Goal: Information Seeking & Learning: Learn about a topic

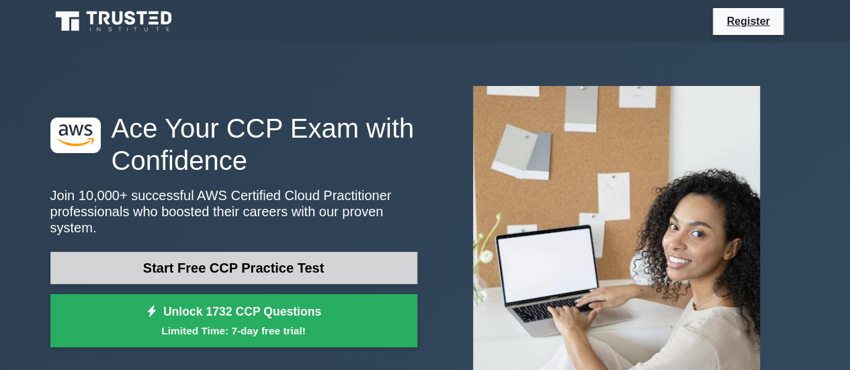
click at [327, 267] on link "Start Free CCP Practice Test" at bounding box center [233, 268] width 367 height 32
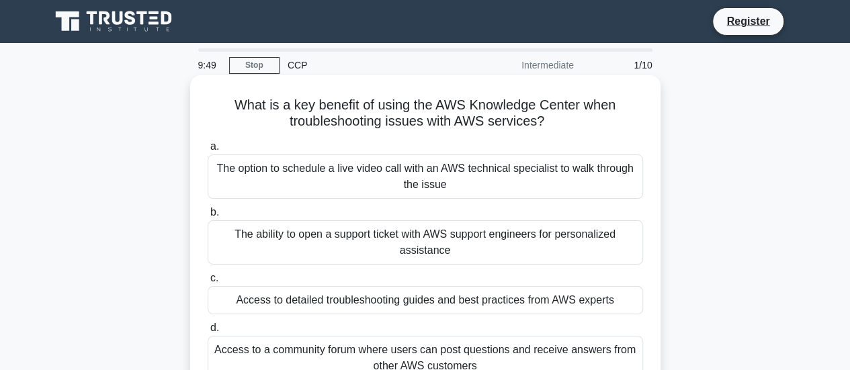
click at [420, 182] on div "The option to schedule a live video call with an AWS technical specialist to wa…" at bounding box center [426, 177] width 436 height 44
click at [208, 151] on input "a. The option to schedule a live video call with an AWS technical specialist to…" at bounding box center [208, 147] width 0 height 9
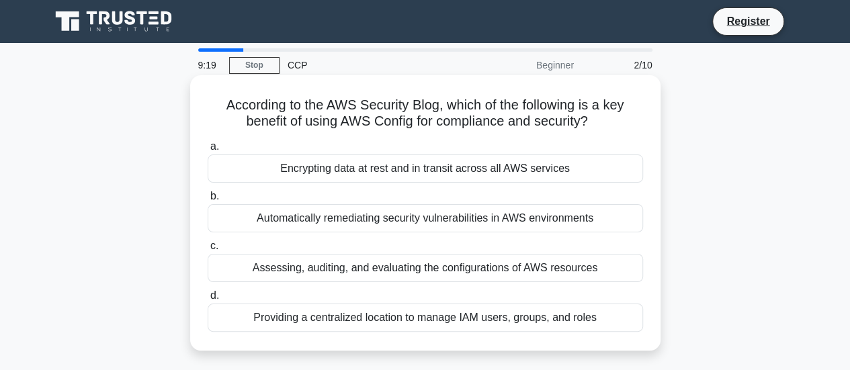
click at [478, 272] on div "Assessing, auditing, and evaluating the configurations of AWS resources" at bounding box center [426, 268] width 436 height 28
click at [208, 251] on input "c. Assessing, auditing, and evaluating the configurations of AWS resources" at bounding box center [208, 246] width 0 height 9
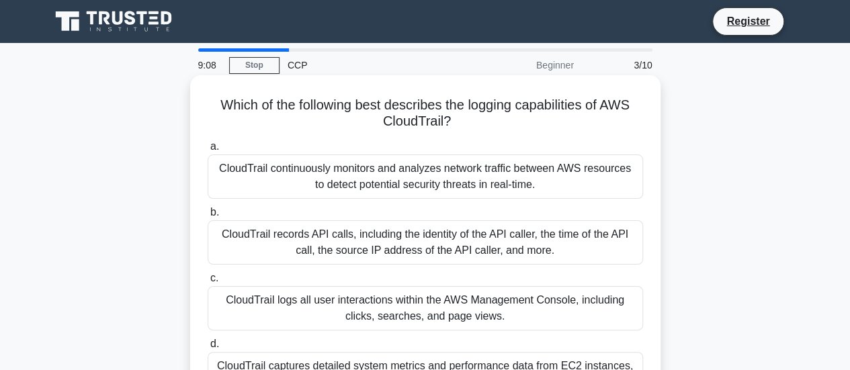
click at [346, 364] on div "CloudTrail captures detailed system metrics and performance data from EC2 insta…" at bounding box center [426, 374] width 436 height 44
click at [208, 349] on input "d. CloudTrail captures detailed system metrics and performance data from EC2 in…" at bounding box center [208, 344] width 0 height 9
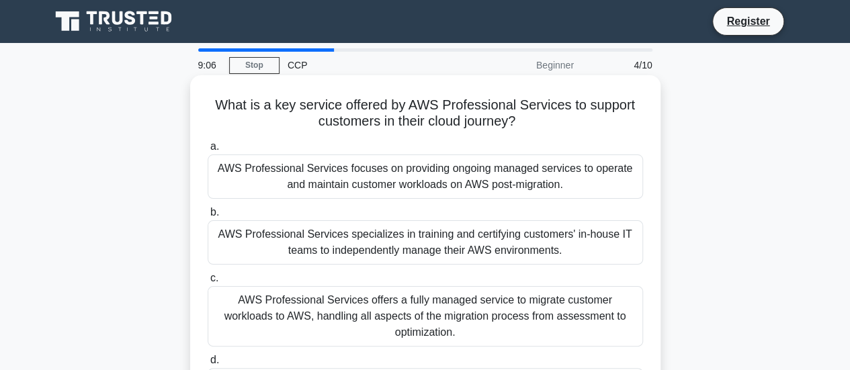
click at [373, 245] on div "AWS Professional Services specializes in training and certifying customers' in-…" at bounding box center [426, 243] width 436 height 44
click at [208, 217] on input "b. AWS Professional Services specializes in training and certifying customers' …" at bounding box center [208, 212] width 0 height 9
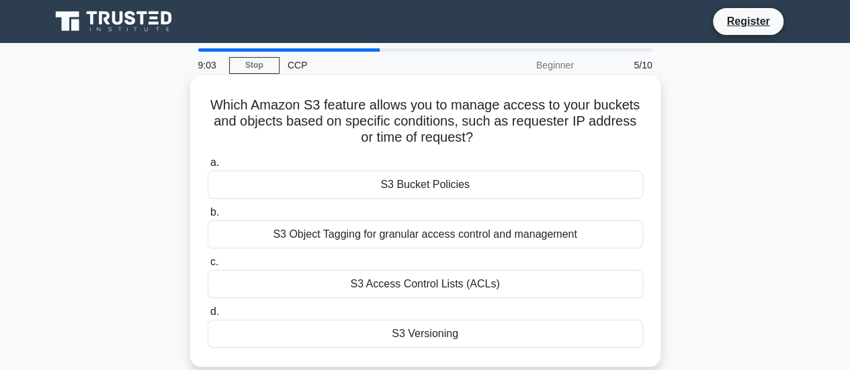
click at [401, 231] on div "S3 Object Tagging for granular access control and management" at bounding box center [426, 235] width 436 height 28
click at [208, 217] on input "b. S3 Object Tagging for granular access control and management" at bounding box center [208, 212] width 0 height 9
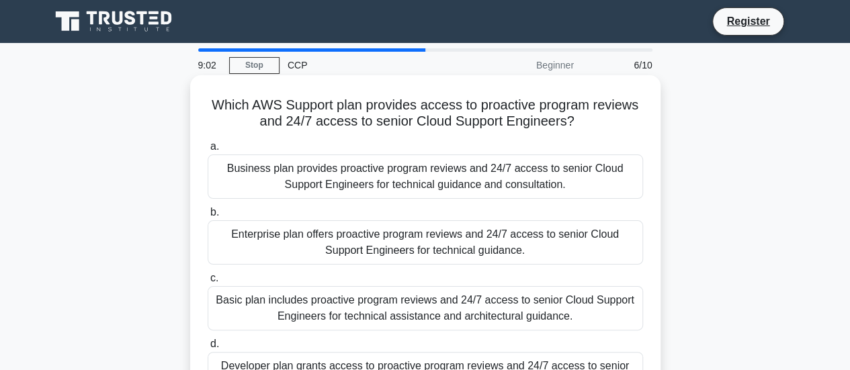
click at [389, 303] on div "Basic plan includes proactive program reviews and 24/7 access to senior Cloud S…" at bounding box center [426, 308] width 436 height 44
click at [208, 283] on input "c. Basic plan includes proactive program reviews and 24/7 access to senior Clou…" at bounding box center [208, 278] width 0 height 9
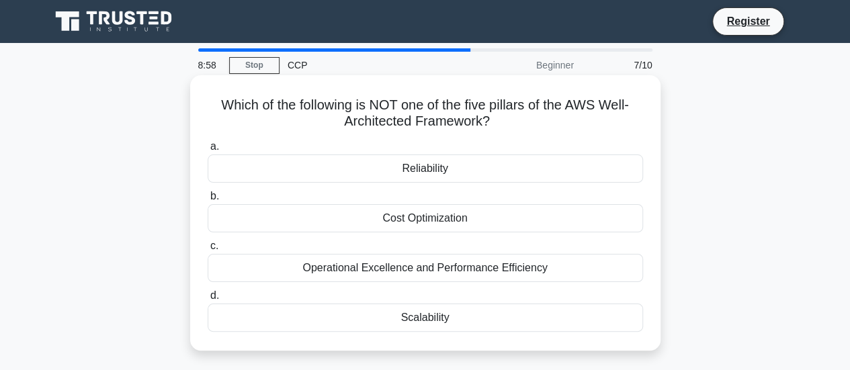
click at [429, 163] on div "Reliability" at bounding box center [426, 169] width 436 height 28
click at [208, 151] on input "a. Reliability" at bounding box center [208, 147] width 0 height 9
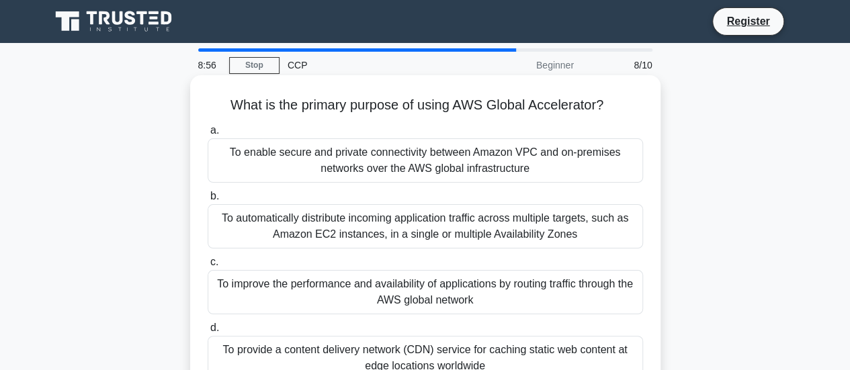
click at [417, 221] on div "To automatically distribute incoming application traffic across multiple target…" at bounding box center [426, 226] width 436 height 44
click at [208, 201] on input "b. To automatically distribute incoming application traffic across multiple tar…" at bounding box center [208, 196] width 0 height 9
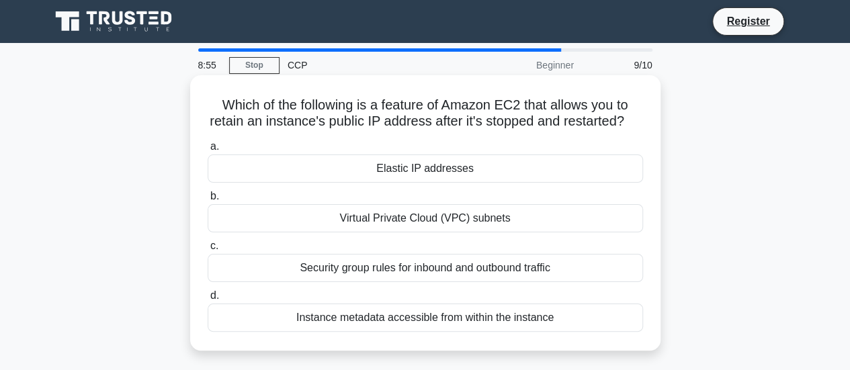
click at [426, 183] on div "Elastic IP addresses" at bounding box center [426, 169] width 436 height 28
click at [208, 151] on input "a. Elastic IP addresses" at bounding box center [208, 147] width 0 height 9
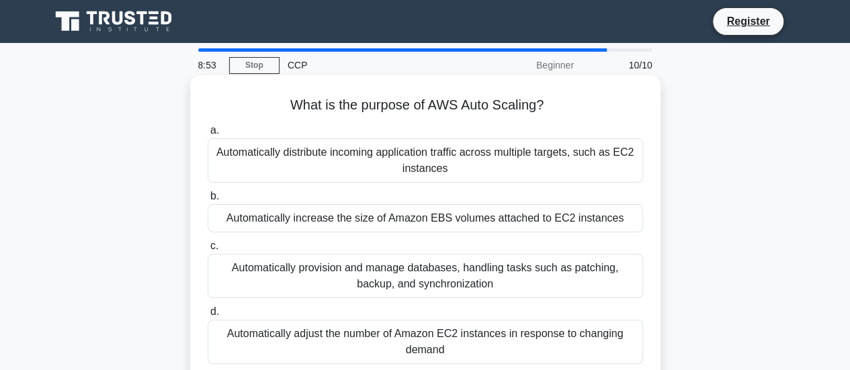
click at [428, 218] on div "Automatically increase the size of Amazon EBS volumes attached to EC2 instances" at bounding box center [426, 218] width 436 height 28
click at [208, 201] on input "b. Automatically increase the size of Amazon EBS volumes attached to EC2 instan…" at bounding box center [208, 196] width 0 height 9
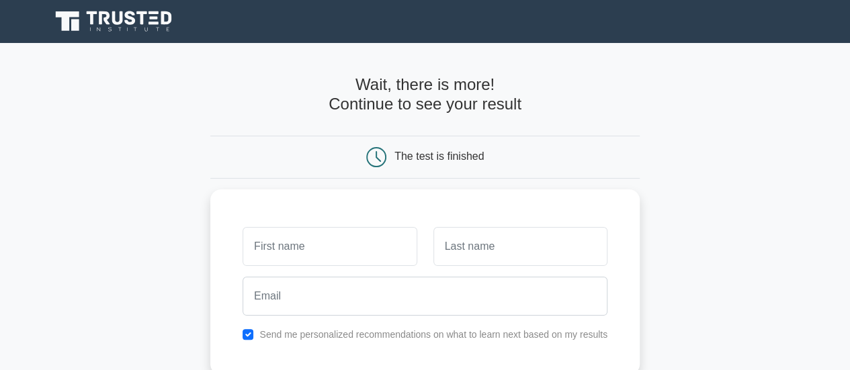
scroll to position [303, 0]
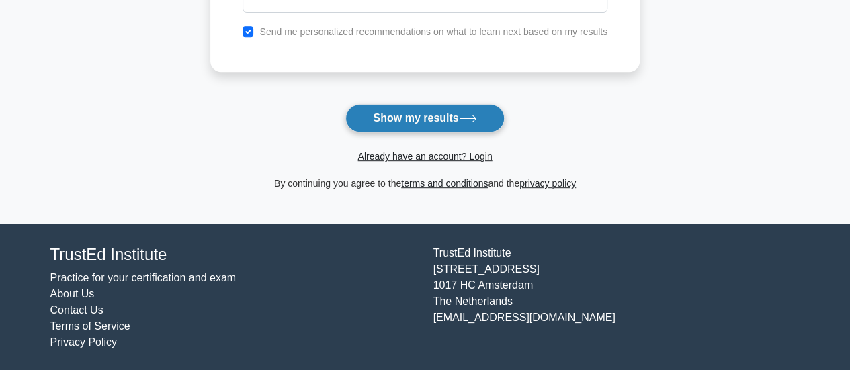
click at [485, 108] on button "Show my results" at bounding box center [425, 118] width 159 height 28
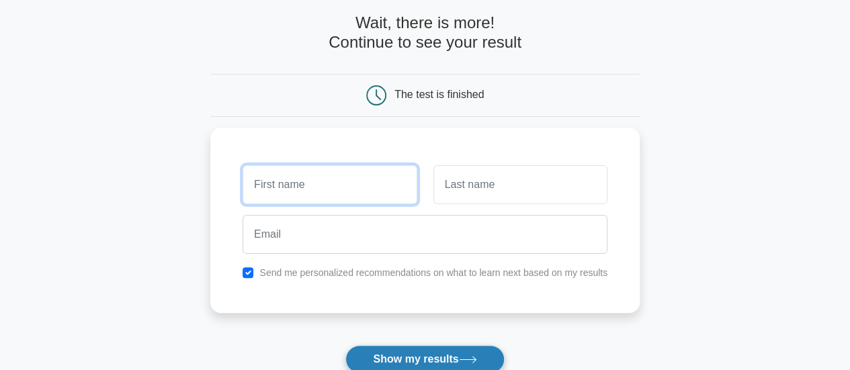
scroll to position [61, 0]
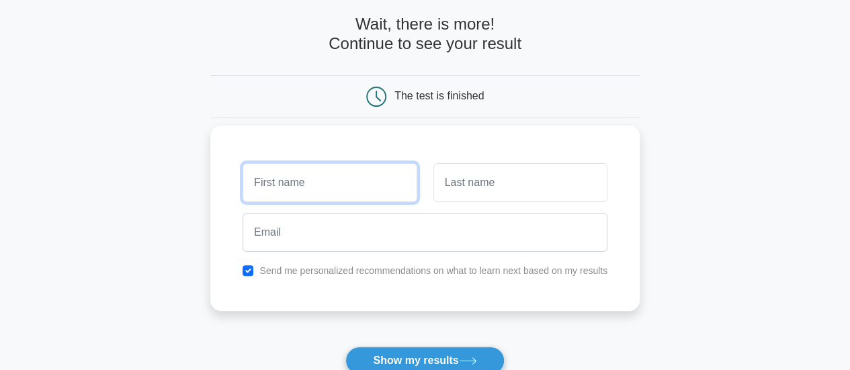
click at [376, 180] on input "text" at bounding box center [330, 182] width 174 height 39
